Goal: Obtain resource: Download file/media

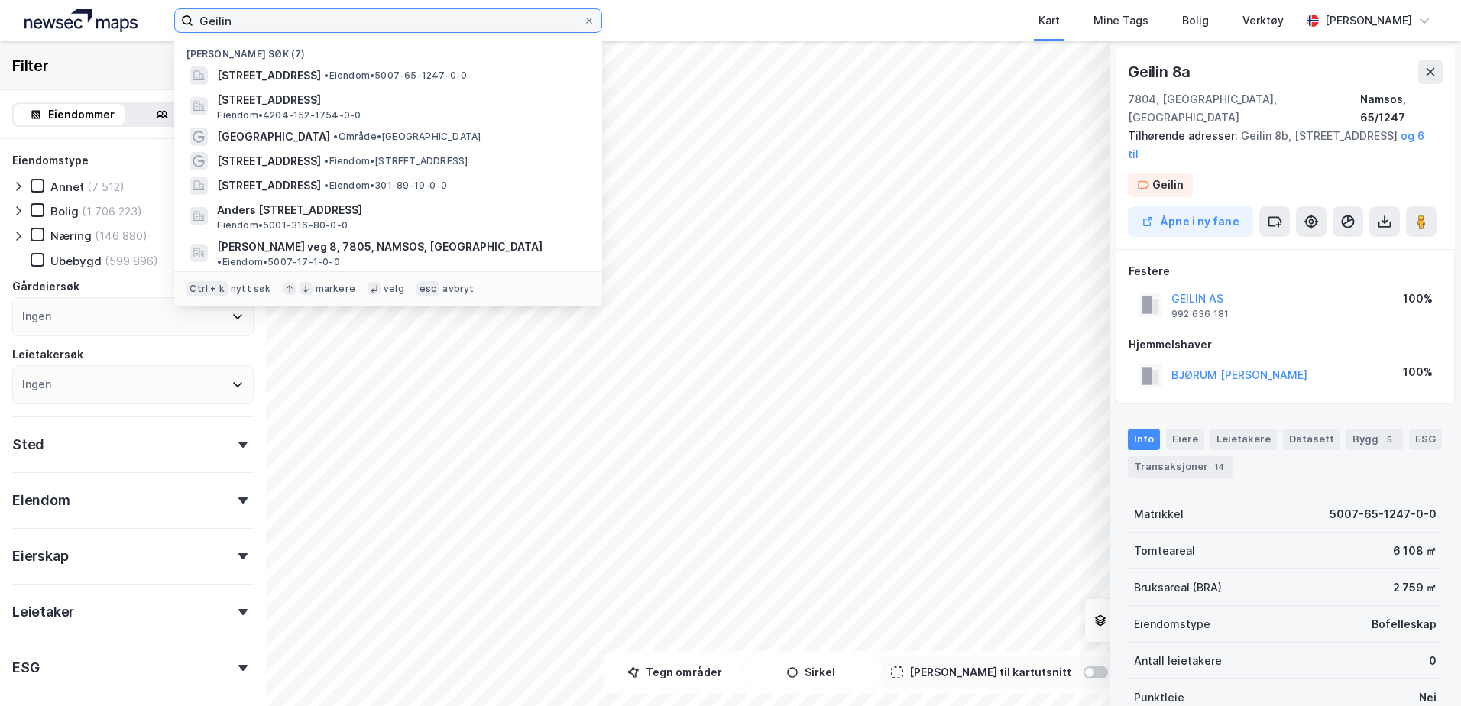
click at [251, 18] on input "Geilin" at bounding box center [388, 20] width 390 height 23
type input "G"
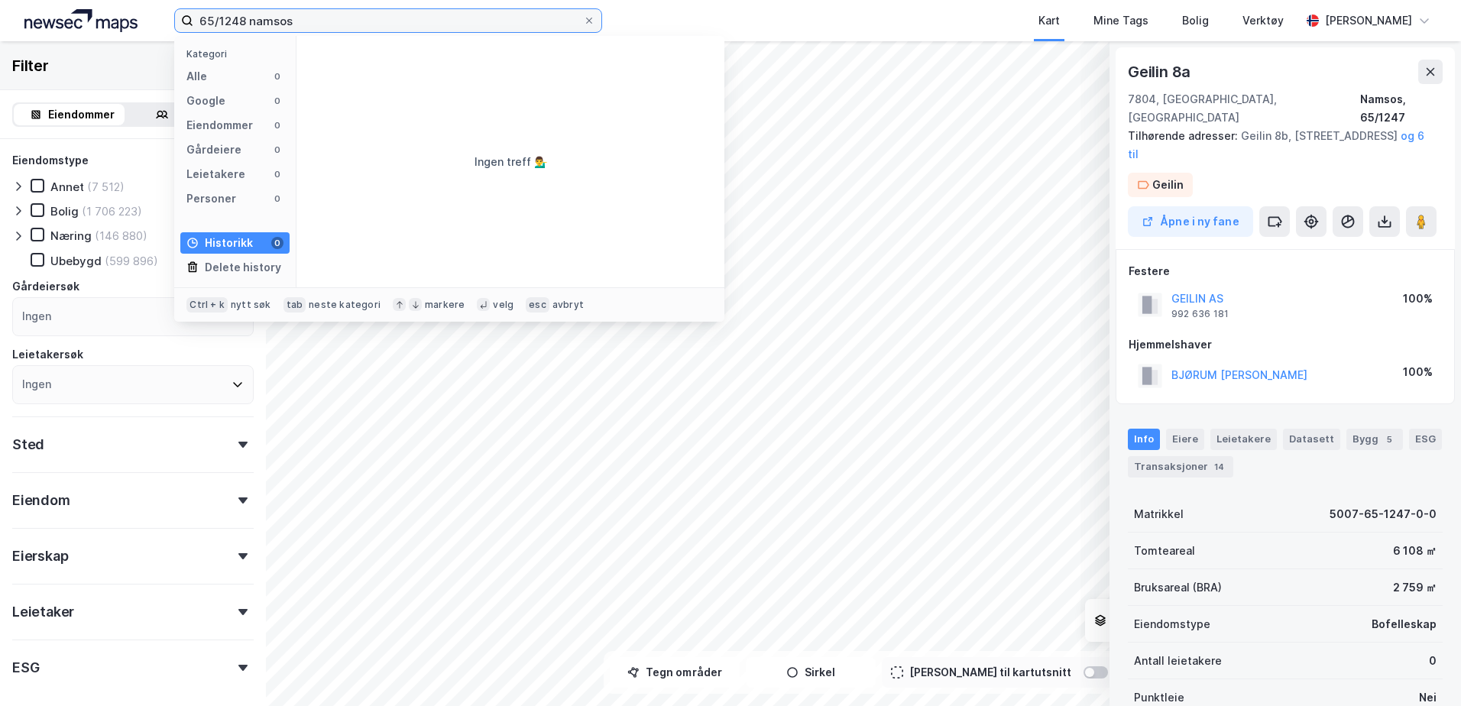
drag, startPoint x: 316, startPoint y: 23, endPoint x: 248, endPoint y: 28, distance: 68.9
click at [248, 28] on input "65/1248 namsos" at bounding box center [388, 20] width 390 height 23
click at [198, 24] on input "65/1248" at bounding box center [388, 20] width 390 height 23
type input "Namsos-65/1248"
click at [344, 15] on input "Namsos-65/1248" at bounding box center [388, 20] width 390 height 23
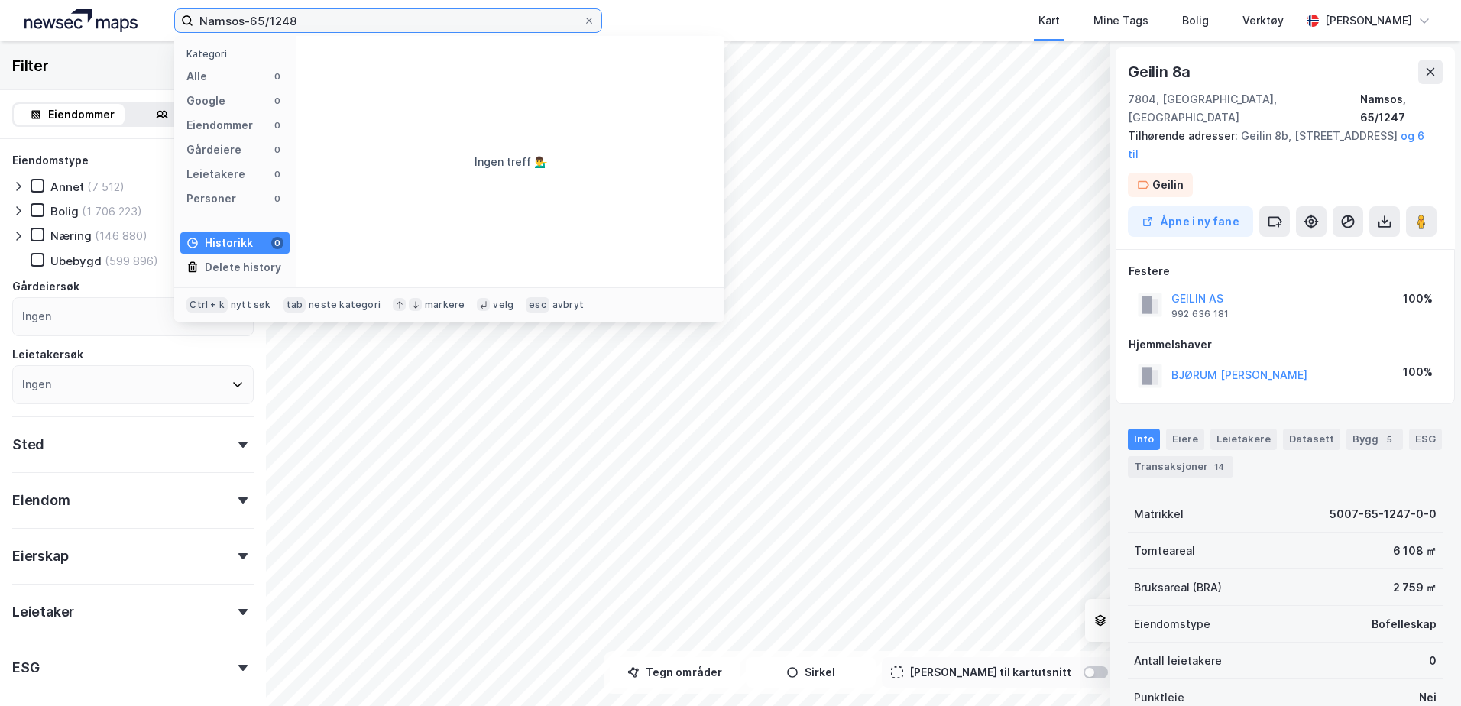
click at [339, 15] on input "Namsos-65/1248" at bounding box center [388, 20] width 390 height 23
drag, startPoint x: 342, startPoint y: 15, endPoint x: 146, endPoint y: 25, distance: 196.7
click at [146, 25] on div "Namsos-65/1248 Kategori Alle 0 Google 0 Eiendommer 0 Gårdeiere 0 Leietakere 0 P…" at bounding box center [730, 20] width 1461 height 41
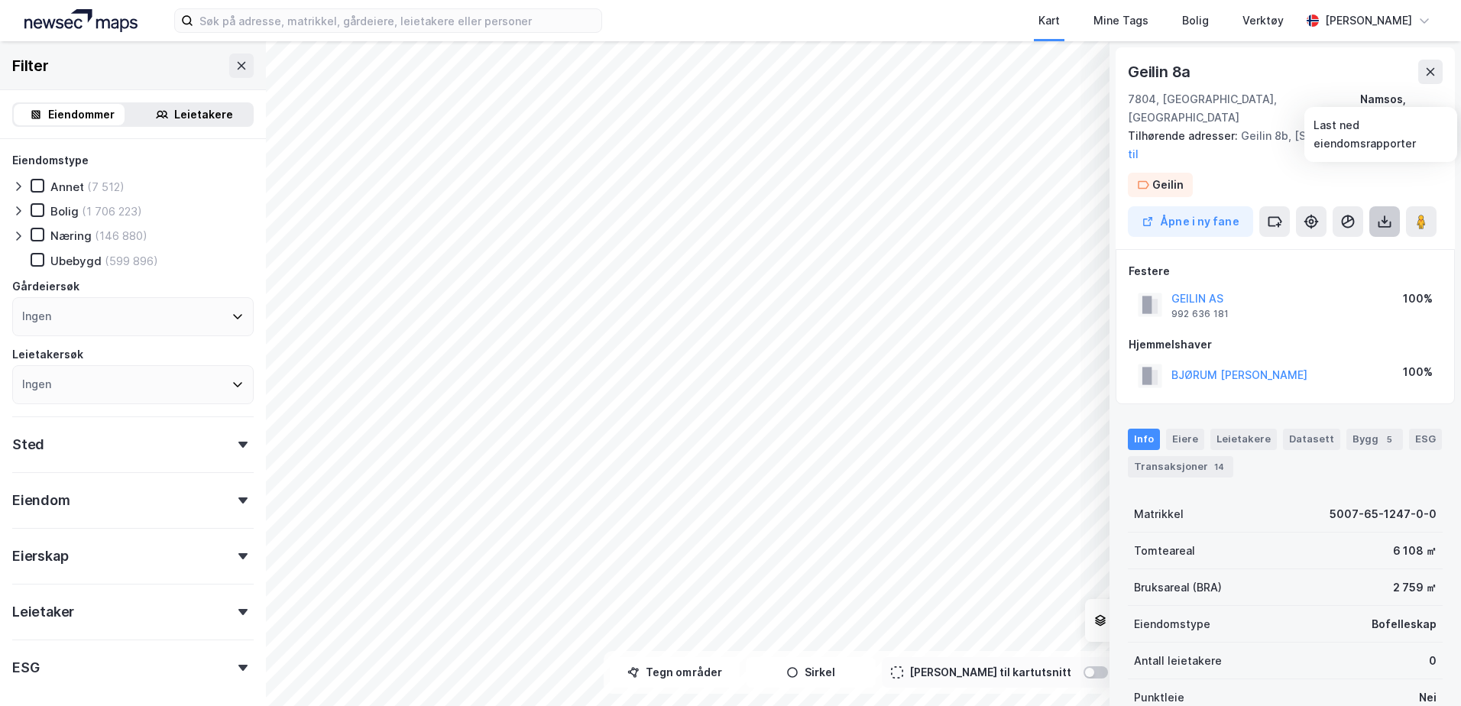
click at [1387, 214] on icon at bounding box center [1384, 221] width 15 height 15
click at [1327, 240] on div "Last ned grunnbok" at bounding box center [1318, 252] width 163 height 24
drag, startPoint x: 1345, startPoint y: 96, endPoint x: 1444, endPoint y: 103, distance: 99.6
click at [1444, 103] on div "Geilin 8a 7804, [GEOGRAPHIC_DATA], [GEOGRAPHIC_DATA] [GEOGRAPHIC_DATA], 65/1247…" at bounding box center [1285, 148] width 339 height 202
copy div "Namsos, 65/1247"
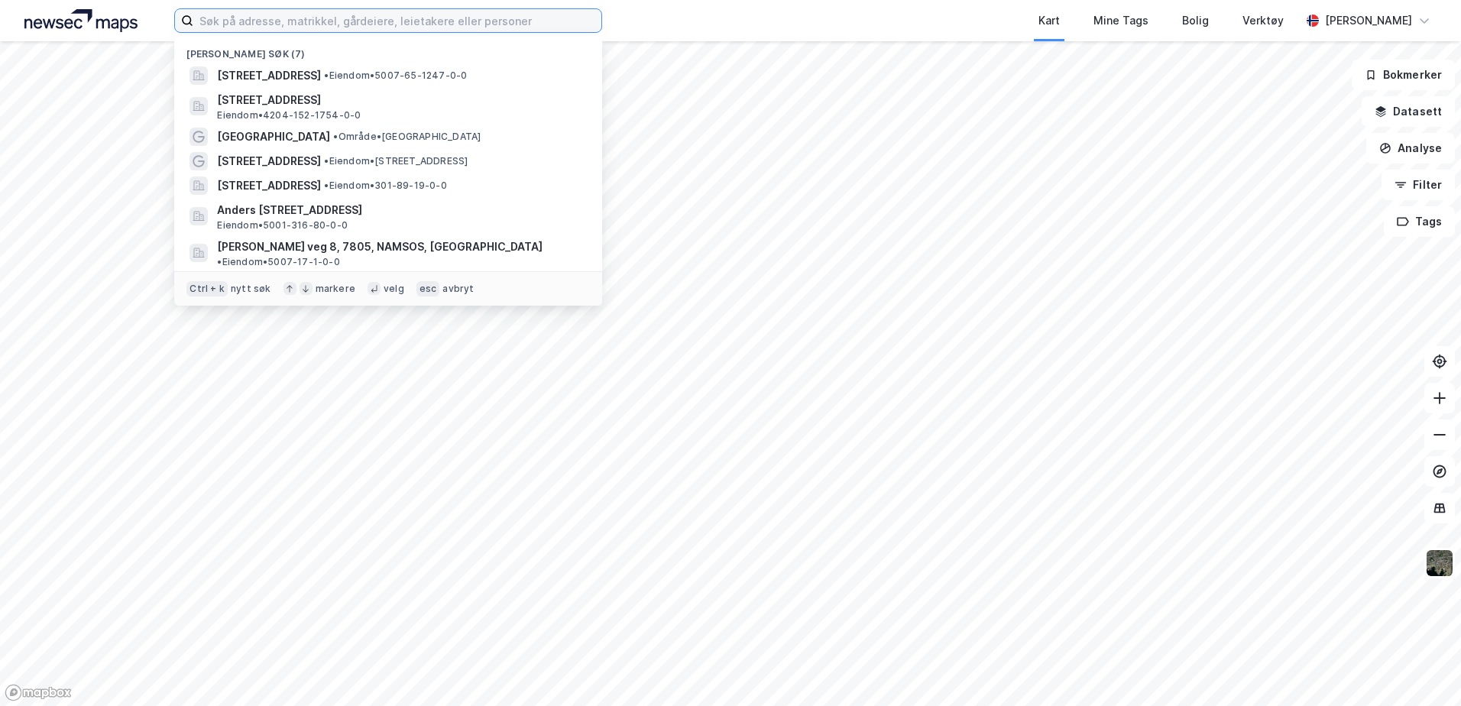
click at [468, 18] on input at bounding box center [397, 20] width 408 height 23
paste input "Namsos, 65/1247"
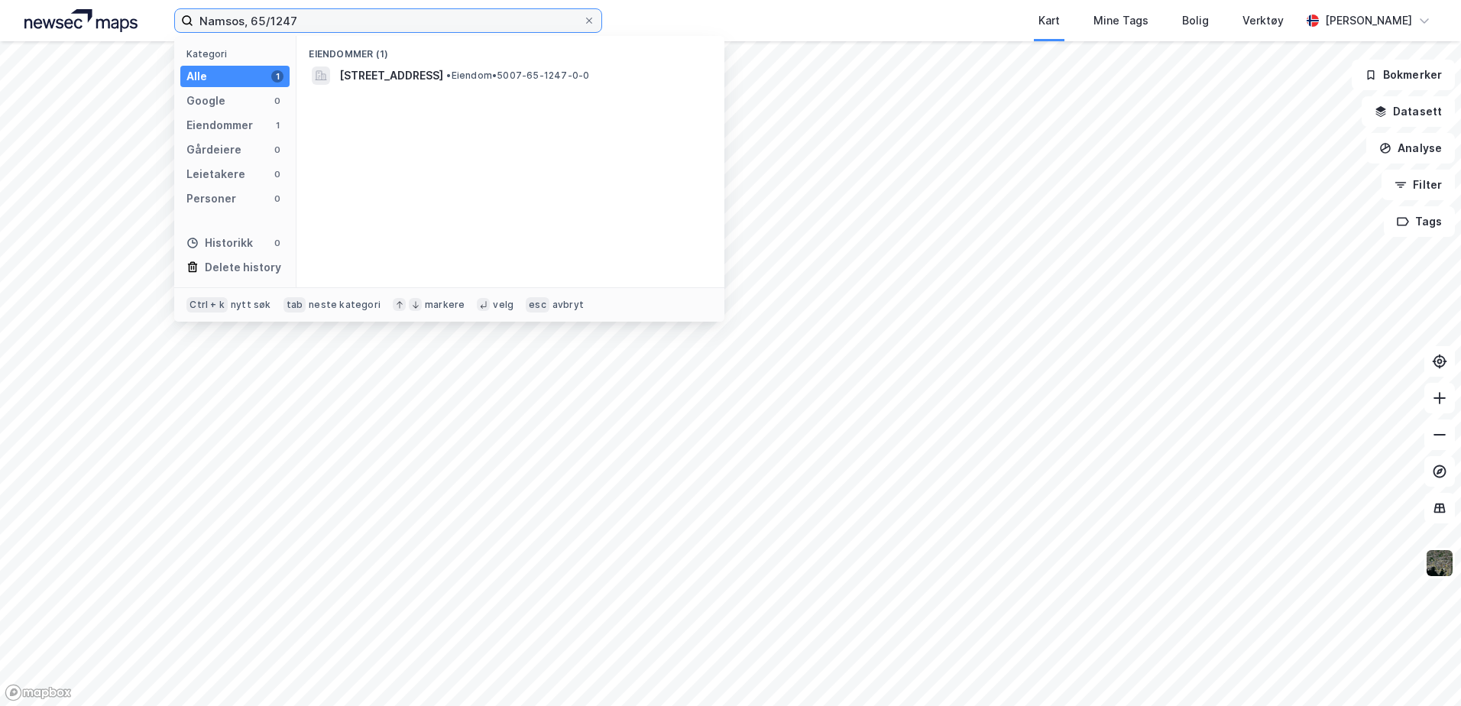
type input "Namsos, 65/1247"
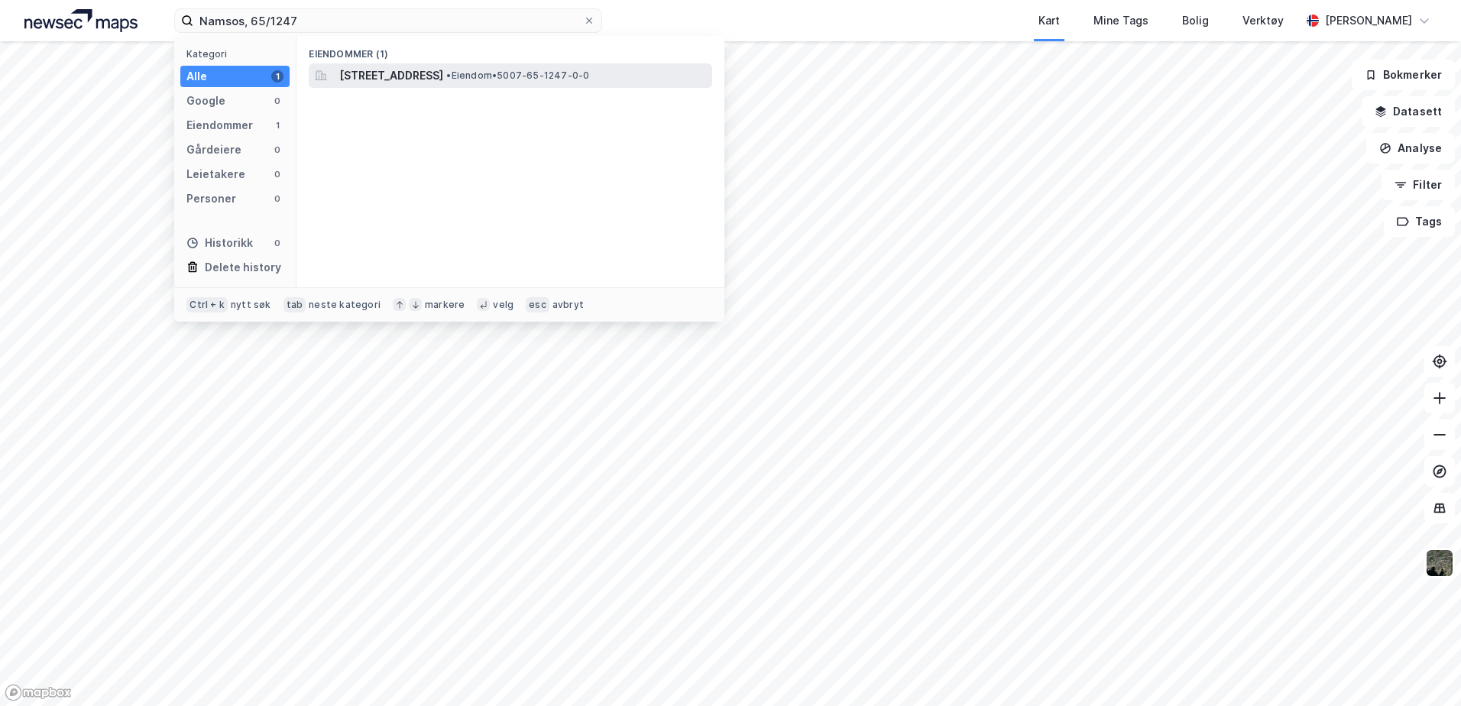
click at [415, 72] on span "[STREET_ADDRESS]" at bounding box center [391, 75] width 104 height 18
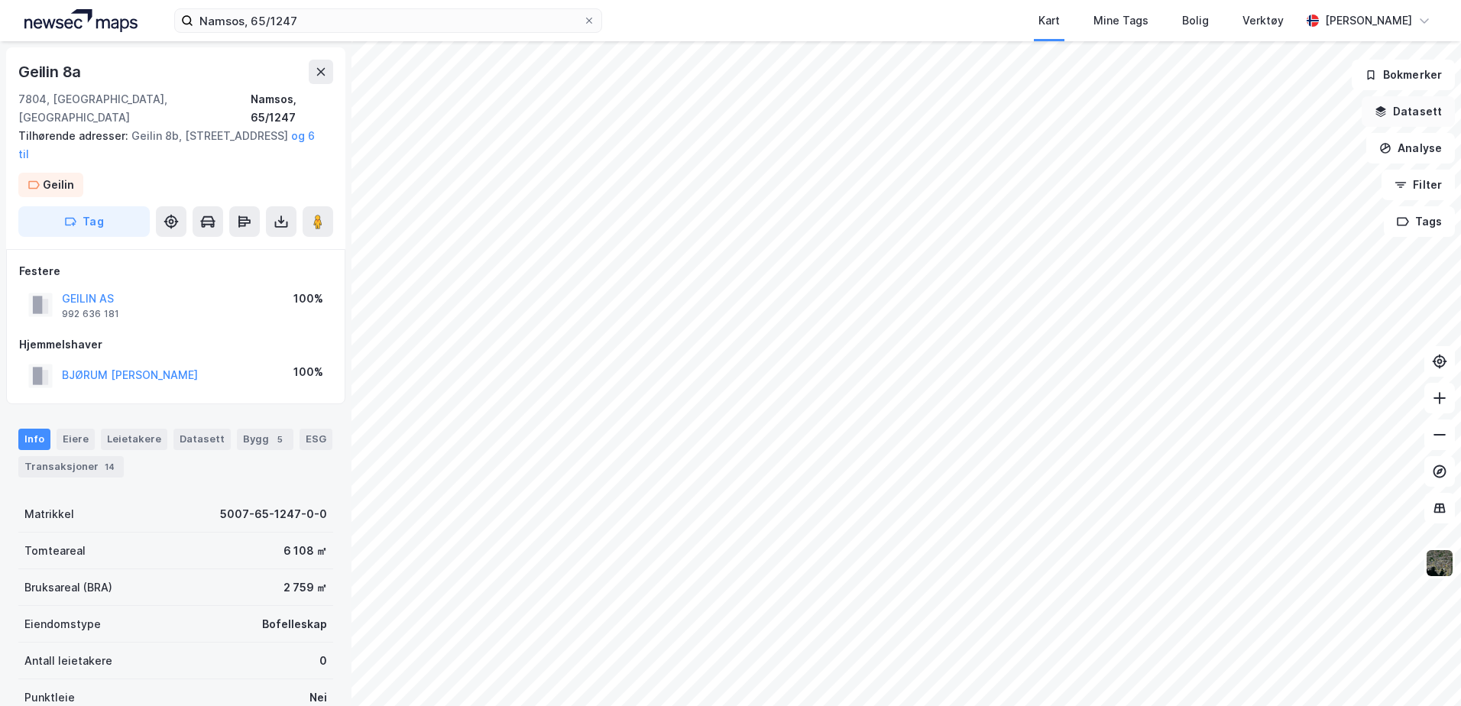
click at [1417, 111] on button "Datasett" at bounding box center [1408, 111] width 93 height 31
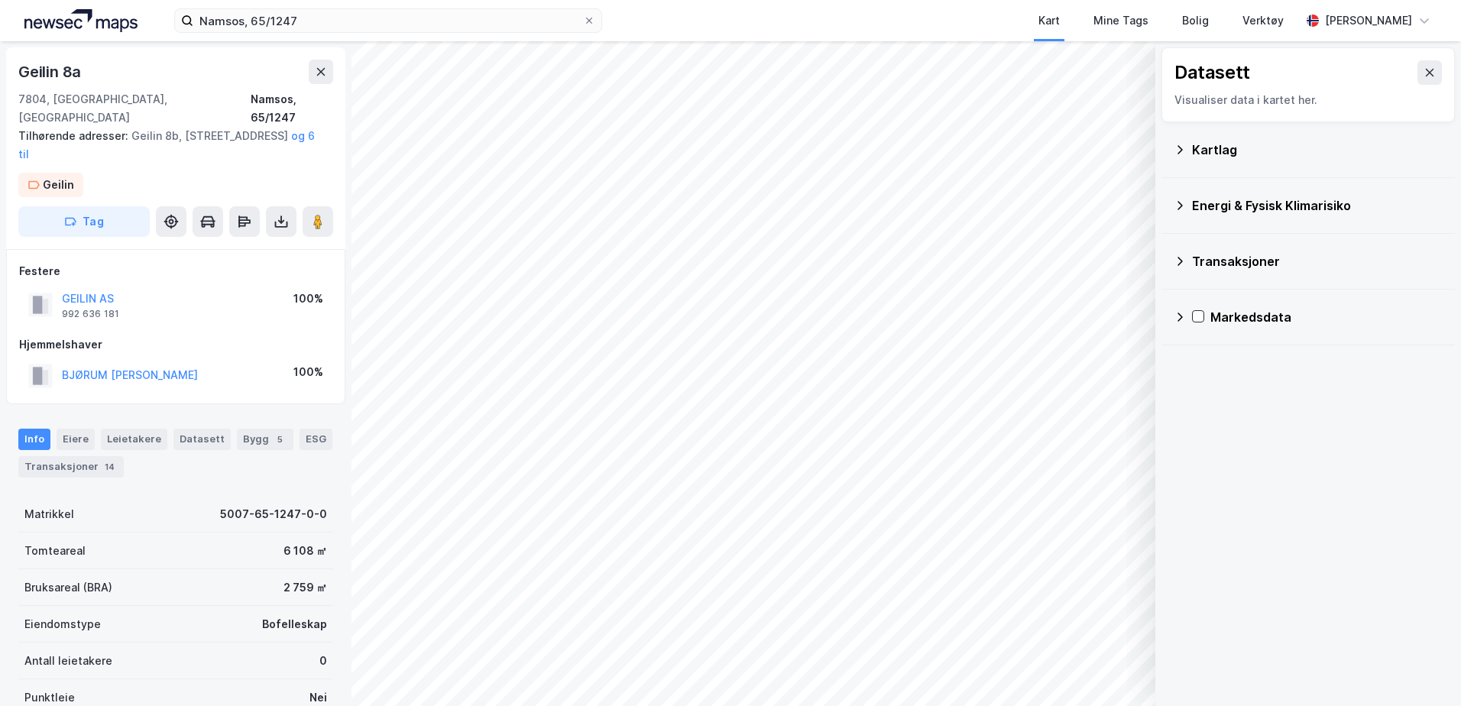
click at [1179, 149] on icon at bounding box center [1180, 150] width 12 height 12
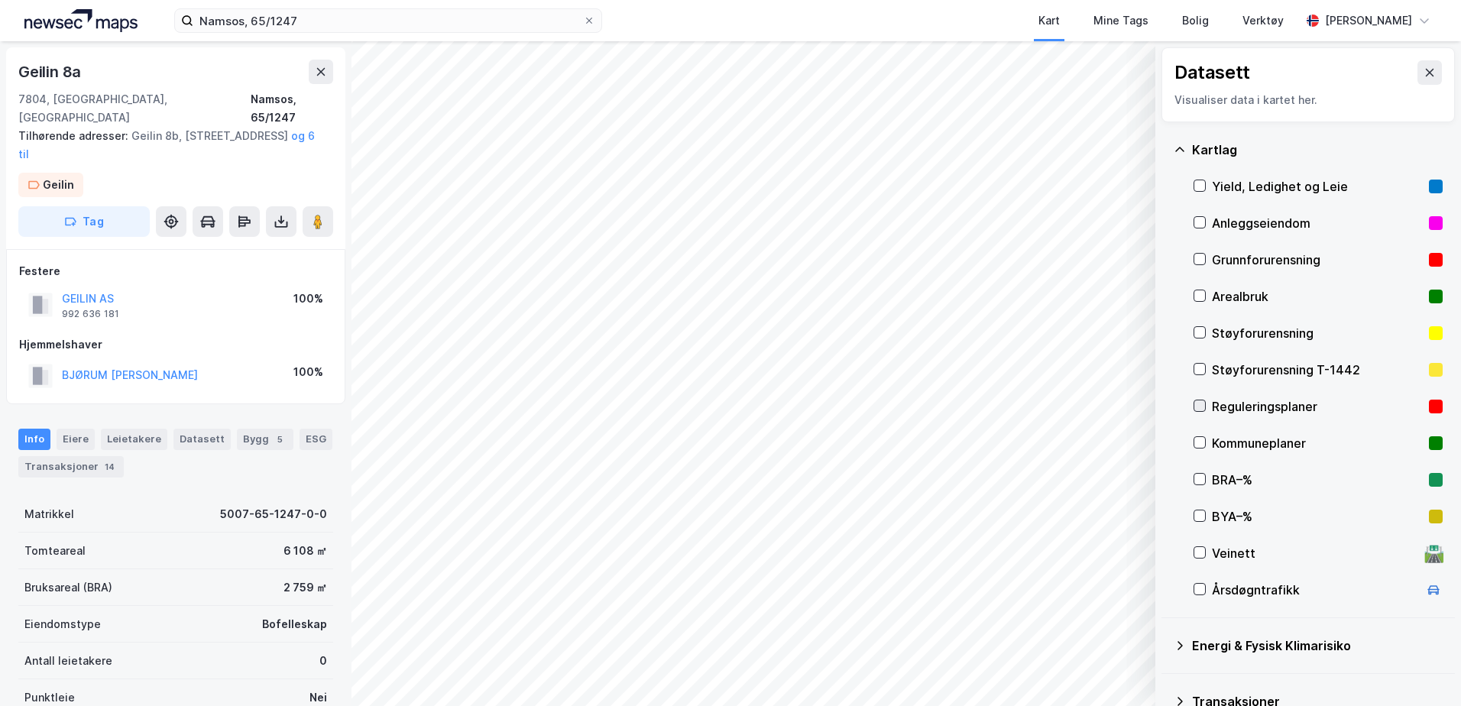
click at [1202, 403] on icon at bounding box center [1199, 405] width 11 height 11
click at [1426, 71] on icon at bounding box center [1430, 73] width 8 height 8
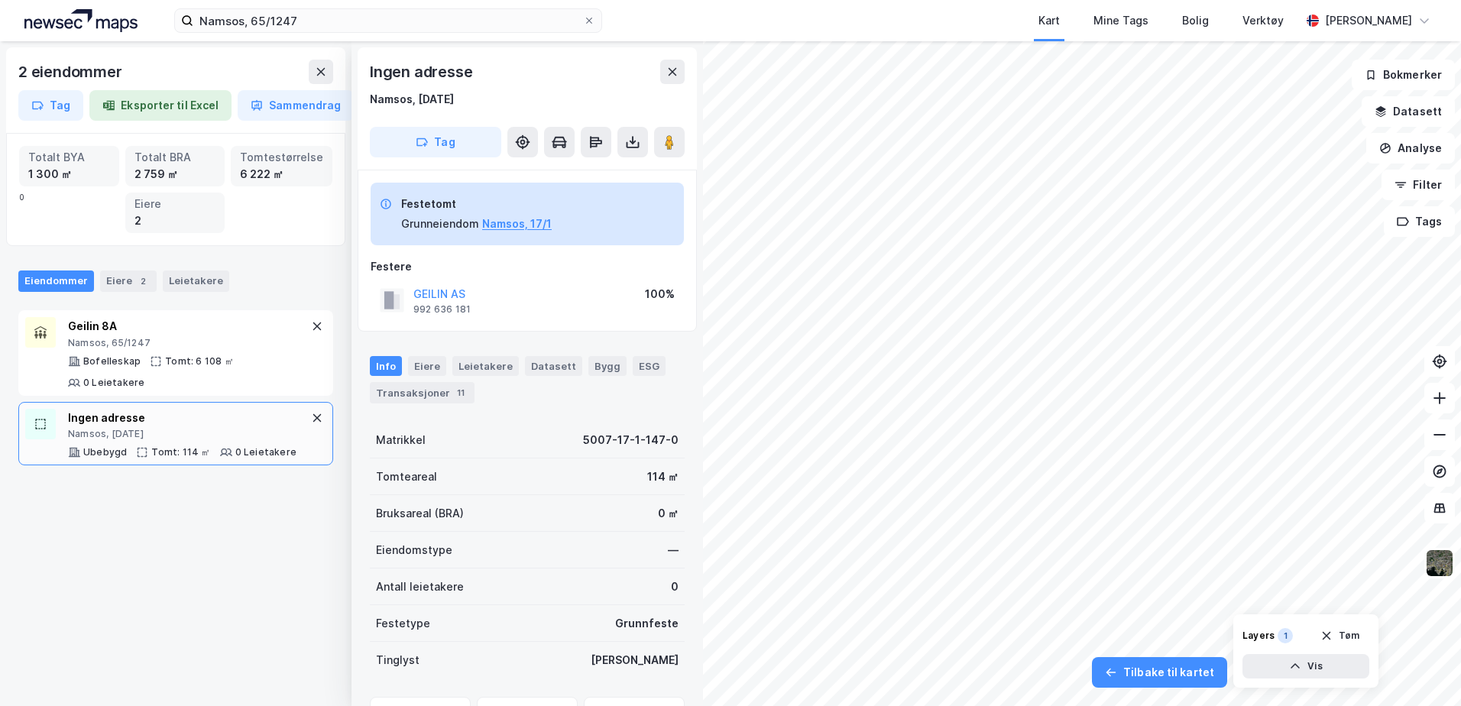
click at [711, 11] on div "Namsos, 65/1247 Kart Mine Tags Bolig Verktøy Anita Boye 2 eiendommer Tag Ekspor…" at bounding box center [730, 353] width 1461 height 706
click at [630, 145] on icon at bounding box center [632, 142] width 15 height 15
click at [564, 170] on div "Last ned grunnbok" at bounding box center [557, 173] width 89 height 12
click at [625, 135] on icon at bounding box center [632, 142] width 15 height 15
click at [666, 68] on button at bounding box center [672, 72] width 24 height 24
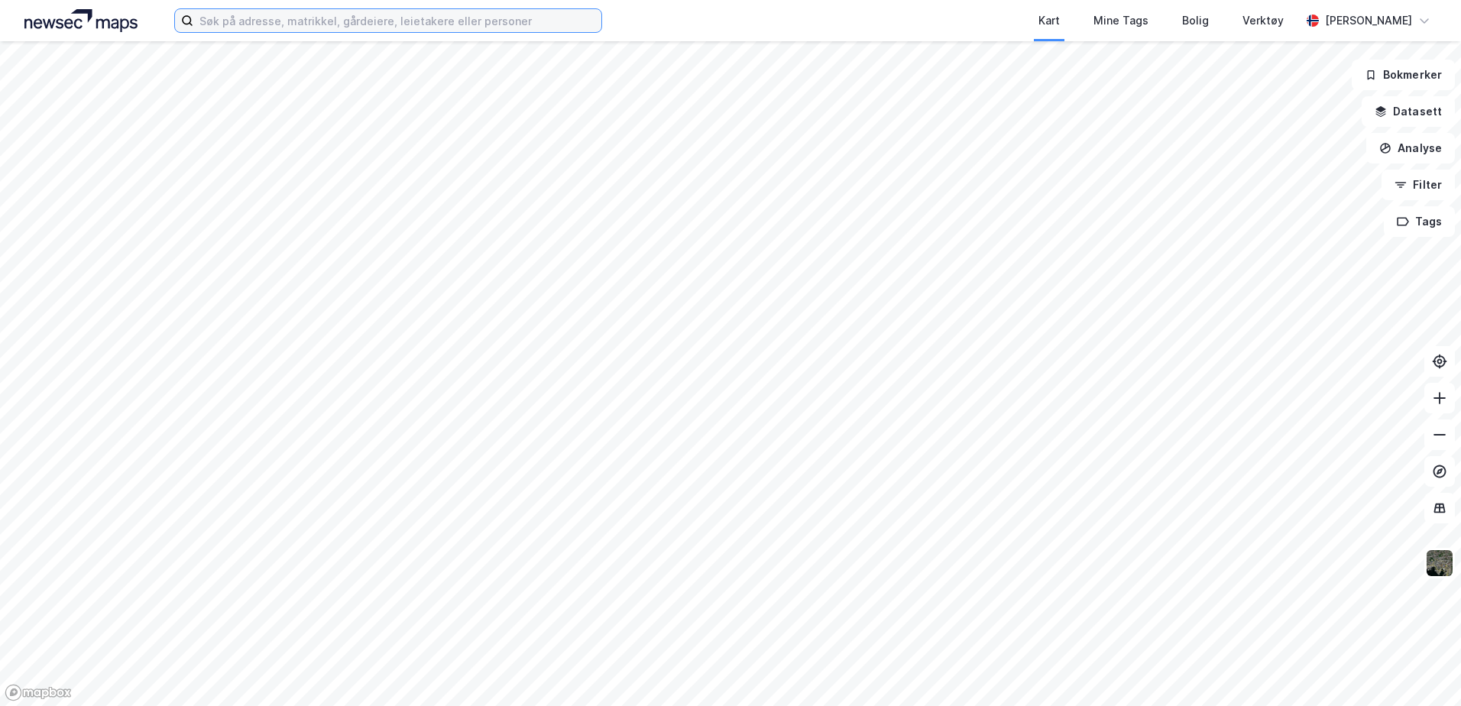
click at [355, 24] on input at bounding box center [397, 20] width 408 height 23
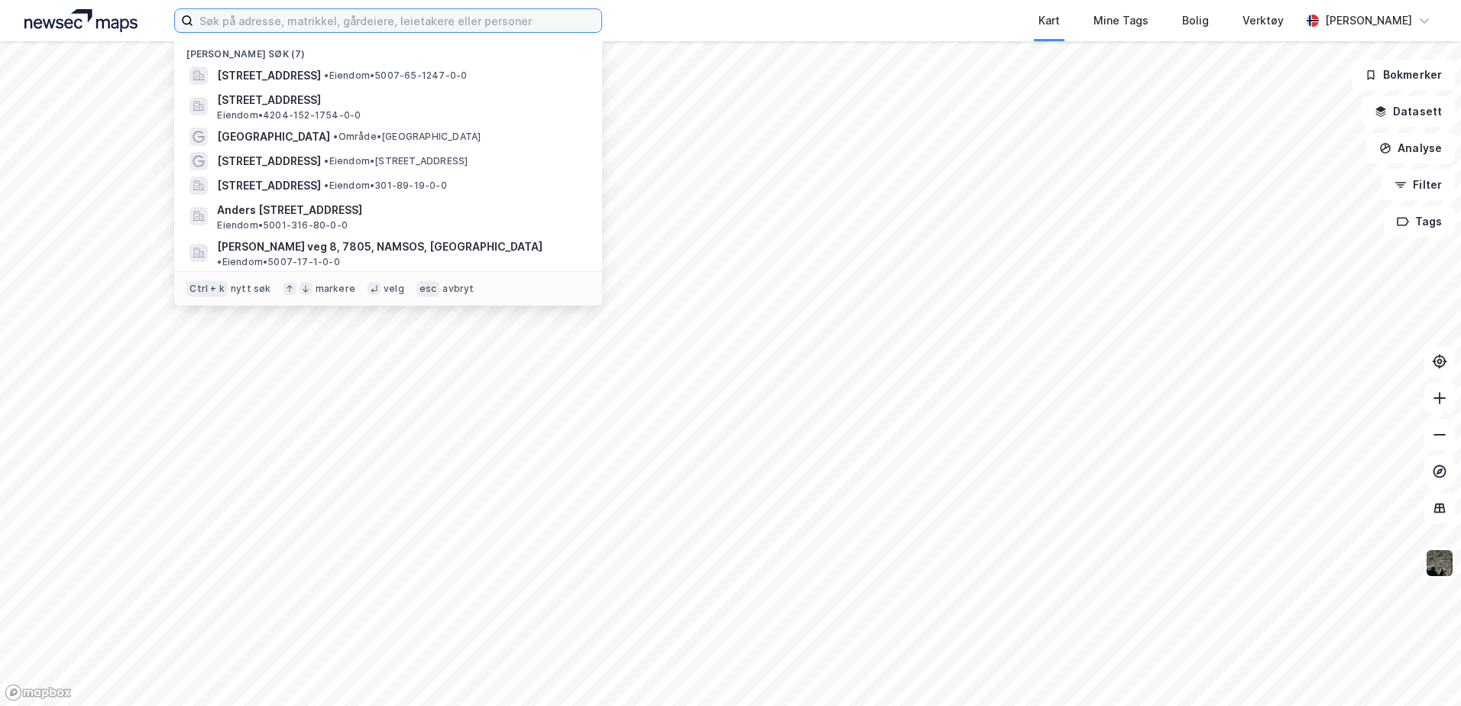
paste input "N"
click at [355, 24] on input at bounding box center [397, 20] width 408 height 23
type input "N"
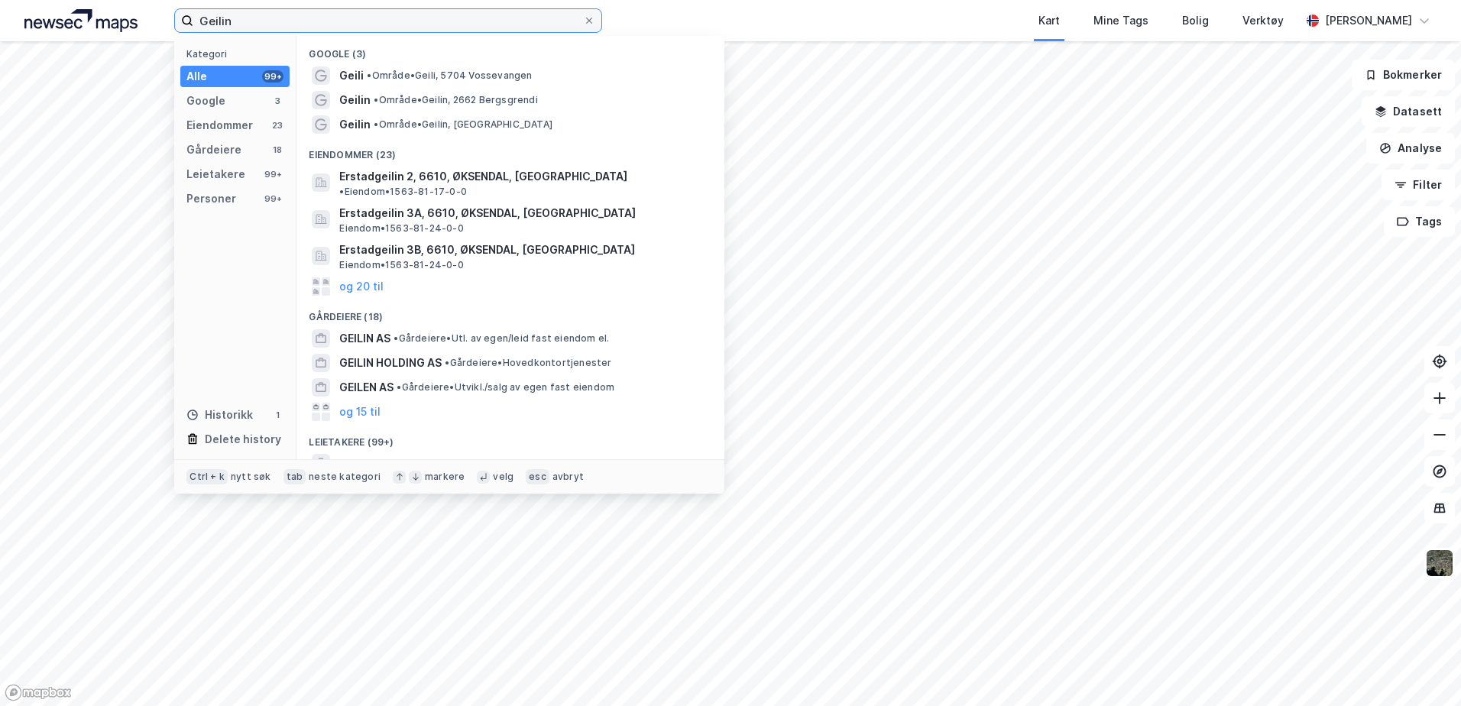
click at [321, 30] on input "Geilin" at bounding box center [388, 20] width 390 height 23
type input "G"
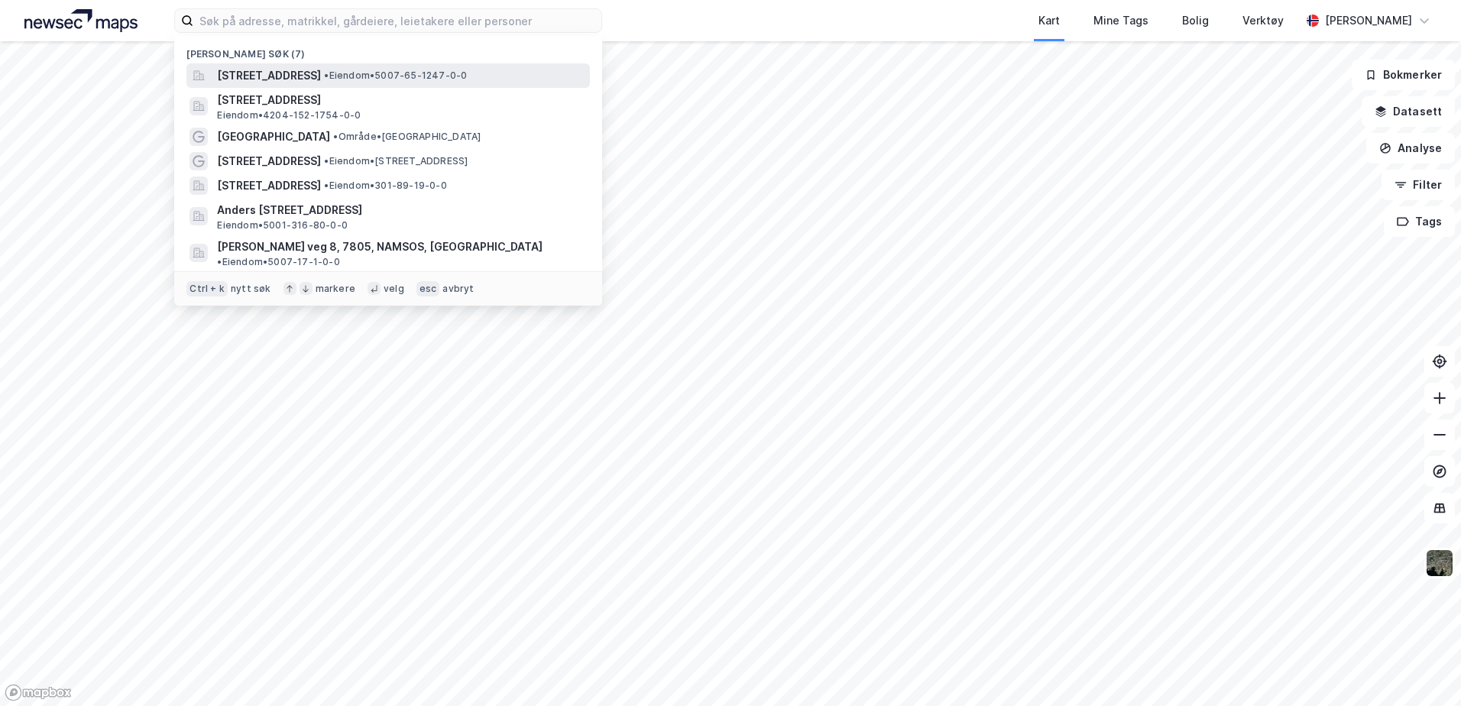
click at [315, 71] on span "[STREET_ADDRESS]" at bounding box center [269, 75] width 104 height 18
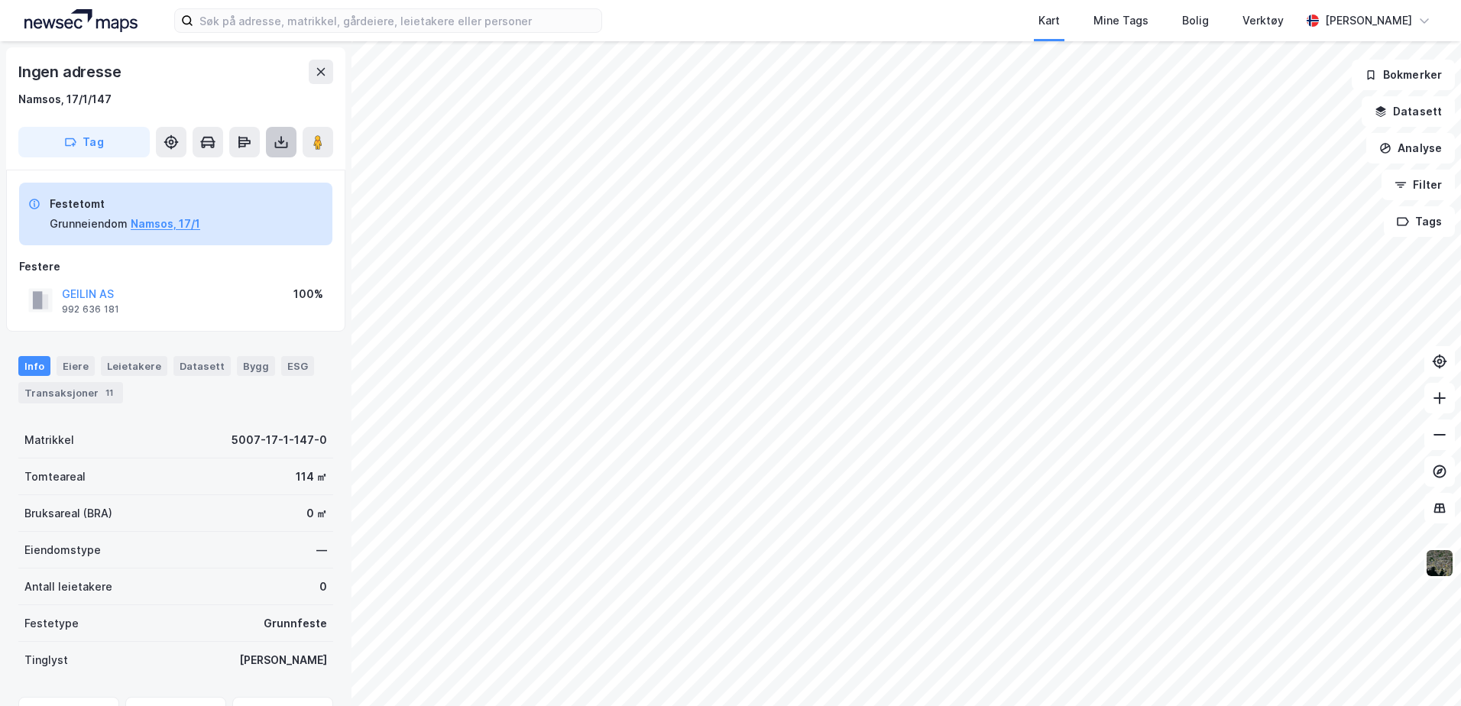
click at [277, 135] on icon at bounding box center [281, 142] width 15 height 15
click at [232, 173] on div "Last ned grunnbok" at bounding box center [205, 173] width 89 height 12
